Goal: Information Seeking & Learning: Understand process/instructions

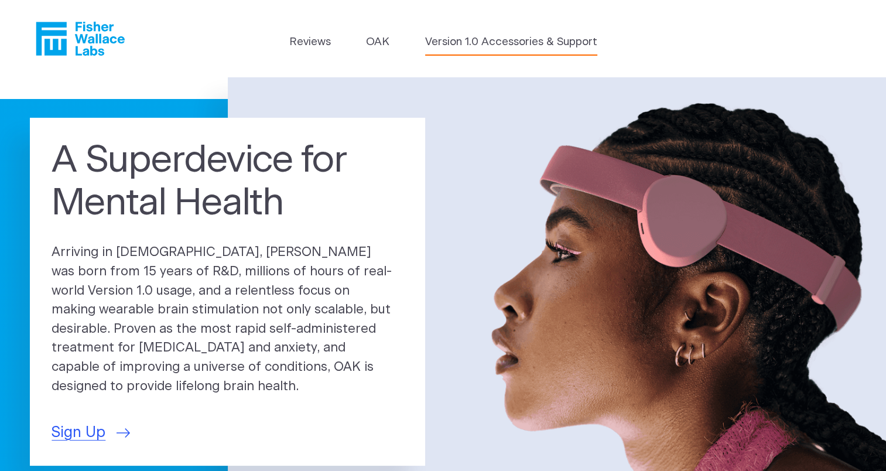
click at [529, 39] on link "Version 1.0 Accessories & Support" at bounding box center [511, 42] width 172 height 16
drag, startPoint x: 419, startPoint y: 42, endPoint x: 481, endPoint y: 50, distance: 62.5
click at [481, 50] on ul "Reviews OAK Version 1.0 Accessories & Support" at bounding box center [443, 45] width 308 height 22
copy link "Version 1.0"
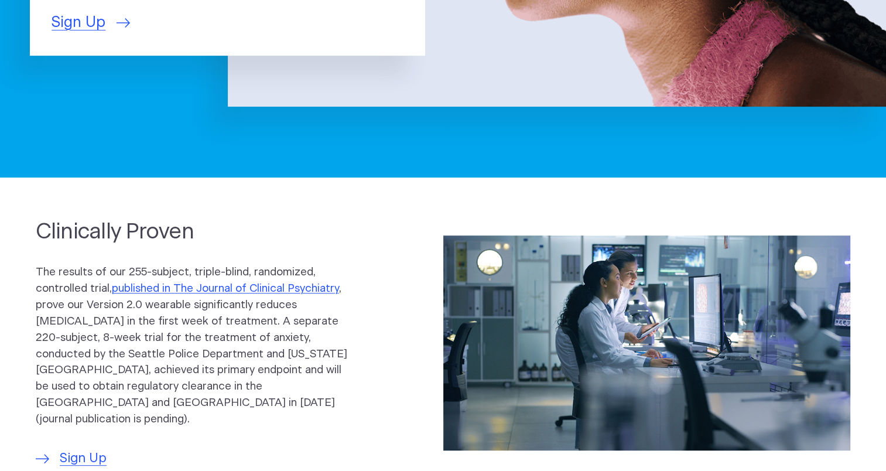
scroll to position [59, 0]
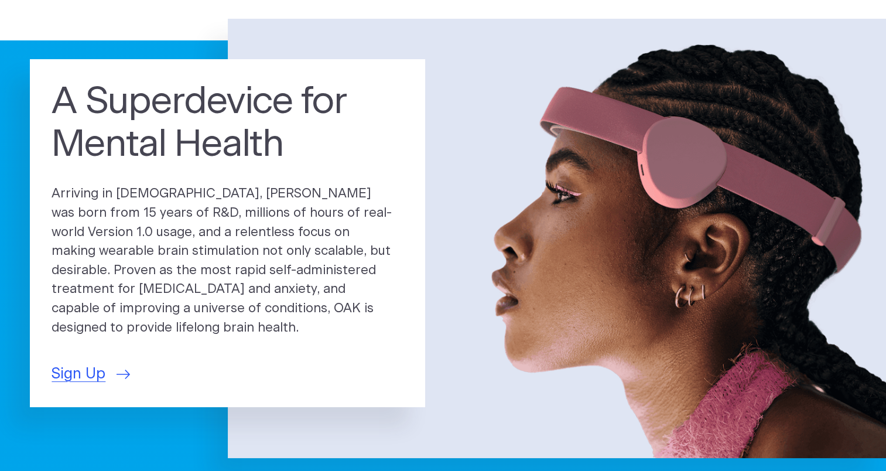
click at [681, 159] on img at bounding box center [557, 238] width 658 height 438
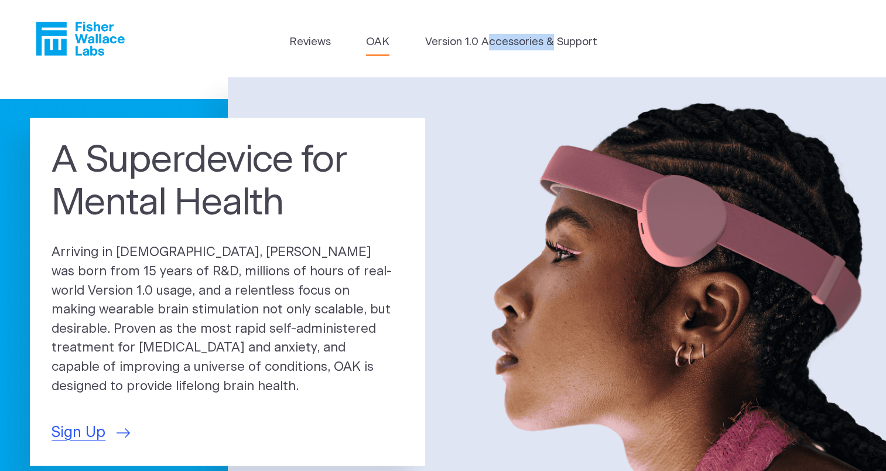
click at [372, 40] on link "OAK" at bounding box center [377, 42] width 23 height 16
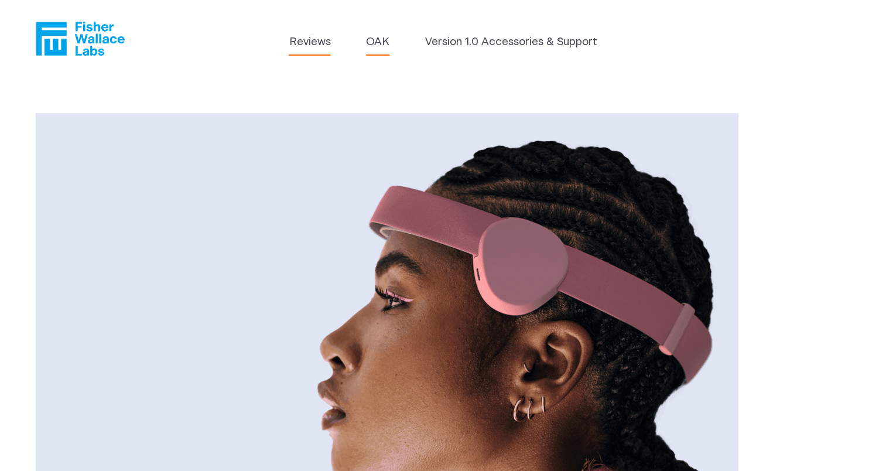
click at [311, 41] on link "Reviews" at bounding box center [310, 42] width 42 height 16
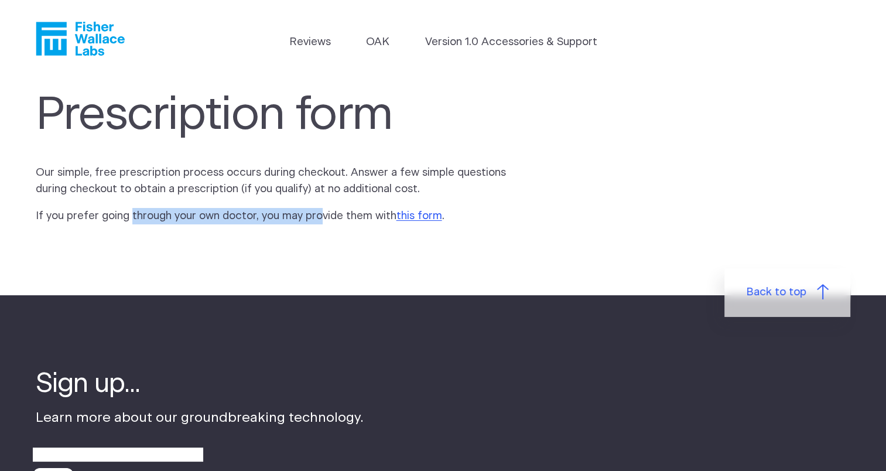
drag, startPoint x: 129, startPoint y: 213, endPoint x: 318, endPoint y: 213, distance: 189.7
click at [318, 213] on p "If you prefer going through your own doctor, you may provide them with this for…" at bounding box center [275, 216] width 478 height 16
drag, startPoint x: 318, startPoint y: 213, endPoint x: 235, endPoint y: 244, distance: 89.1
click at [235, 244] on section "Prescription form Our simple, free prescription process occurs during checkout.…" at bounding box center [443, 186] width 886 height 218
click at [103, 176] on p "Our simple, free prescription process occurs during checkout. Answer a few simp…" at bounding box center [275, 180] width 478 height 33
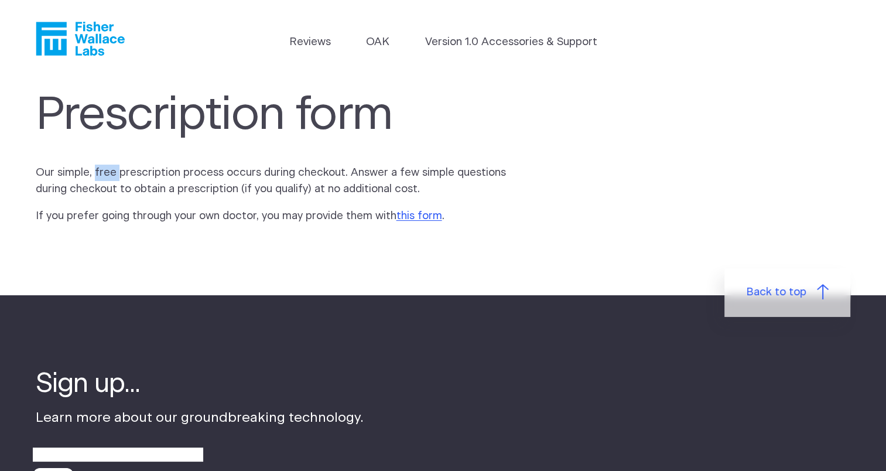
click at [103, 176] on p "Our simple, free prescription process occurs during checkout. Answer a few simp…" at bounding box center [275, 180] width 478 height 33
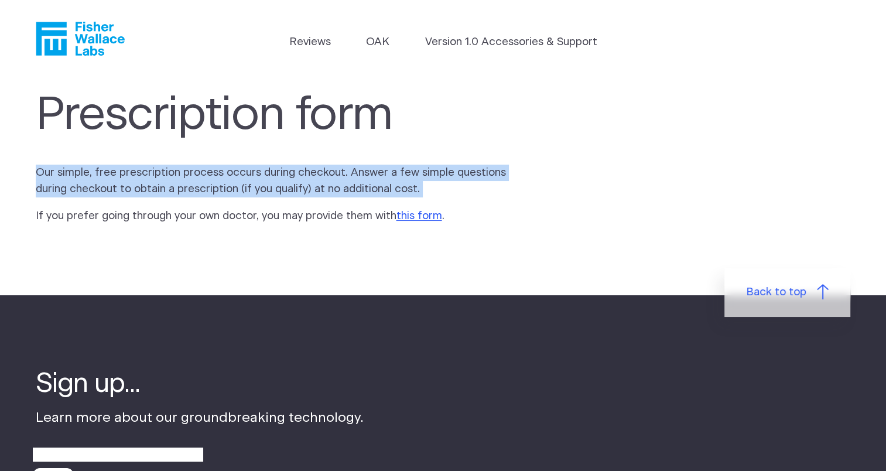
click at [103, 176] on p "Our simple, free prescription process occurs during checkout. Answer a few simp…" at bounding box center [275, 180] width 478 height 33
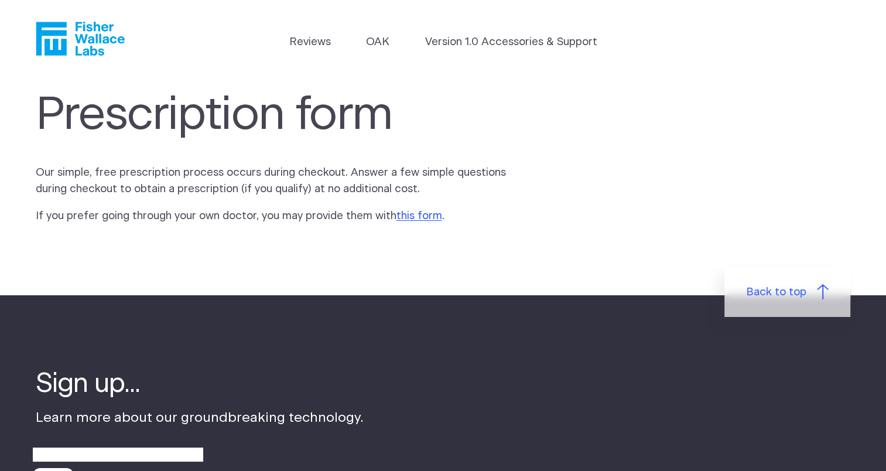
click at [365, 222] on p "If you prefer going through your own doctor, you may provide them with this for…" at bounding box center [275, 216] width 478 height 16
click at [414, 218] on link "this form" at bounding box center [419, 215] width 46 height 11
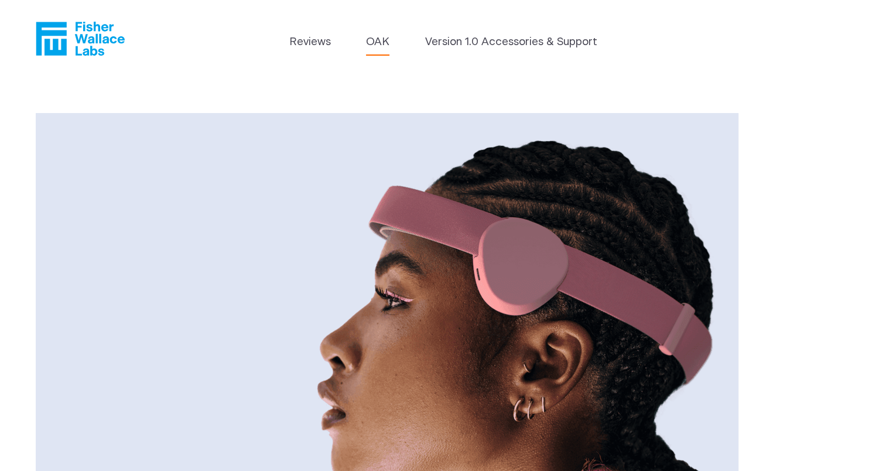
scroll to position [117, 0]
